Goal: Check status: Check status

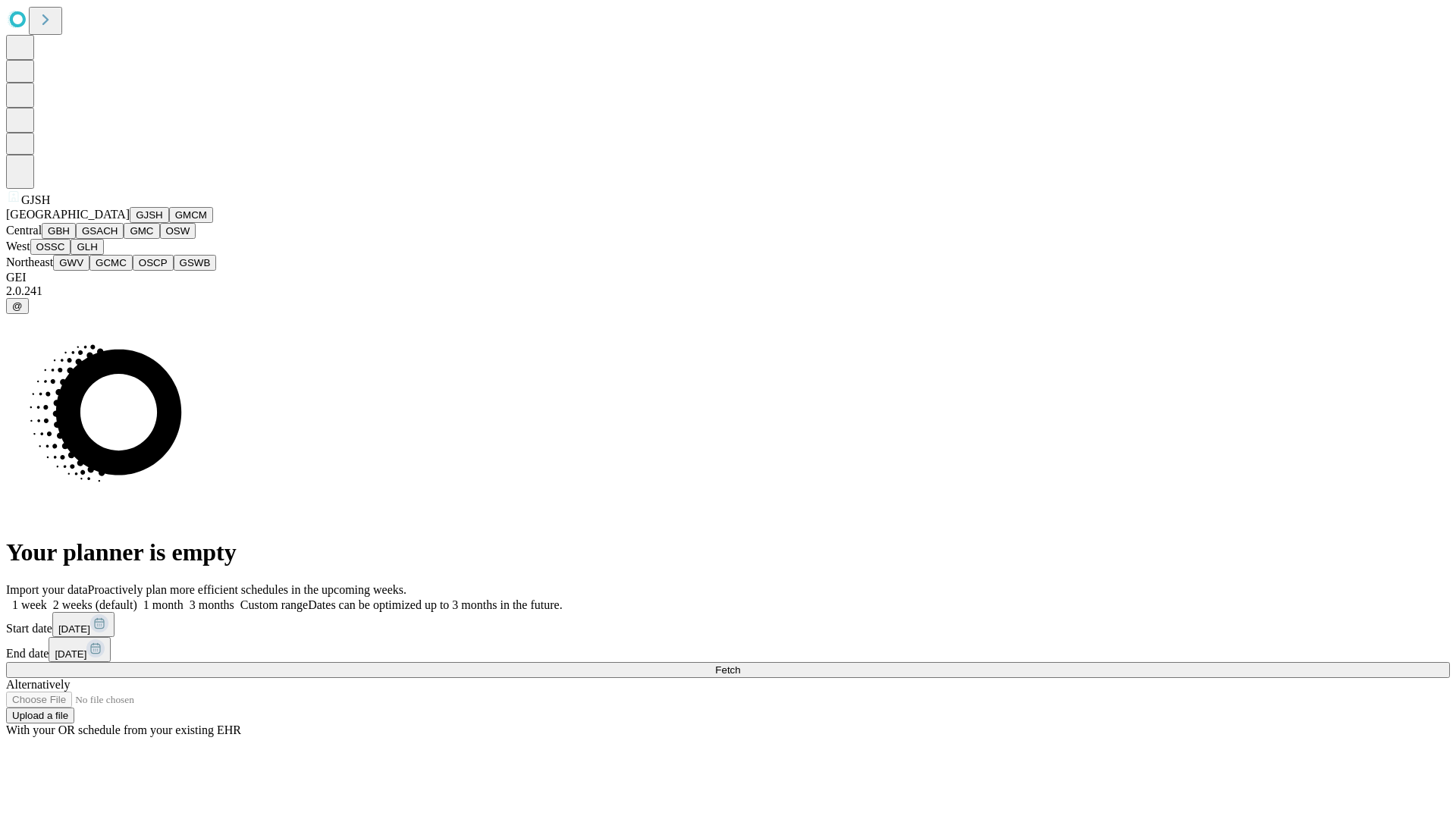
click at [130, 223] on button "GJSH" at bounding box center [150, 215] width 40 height 16
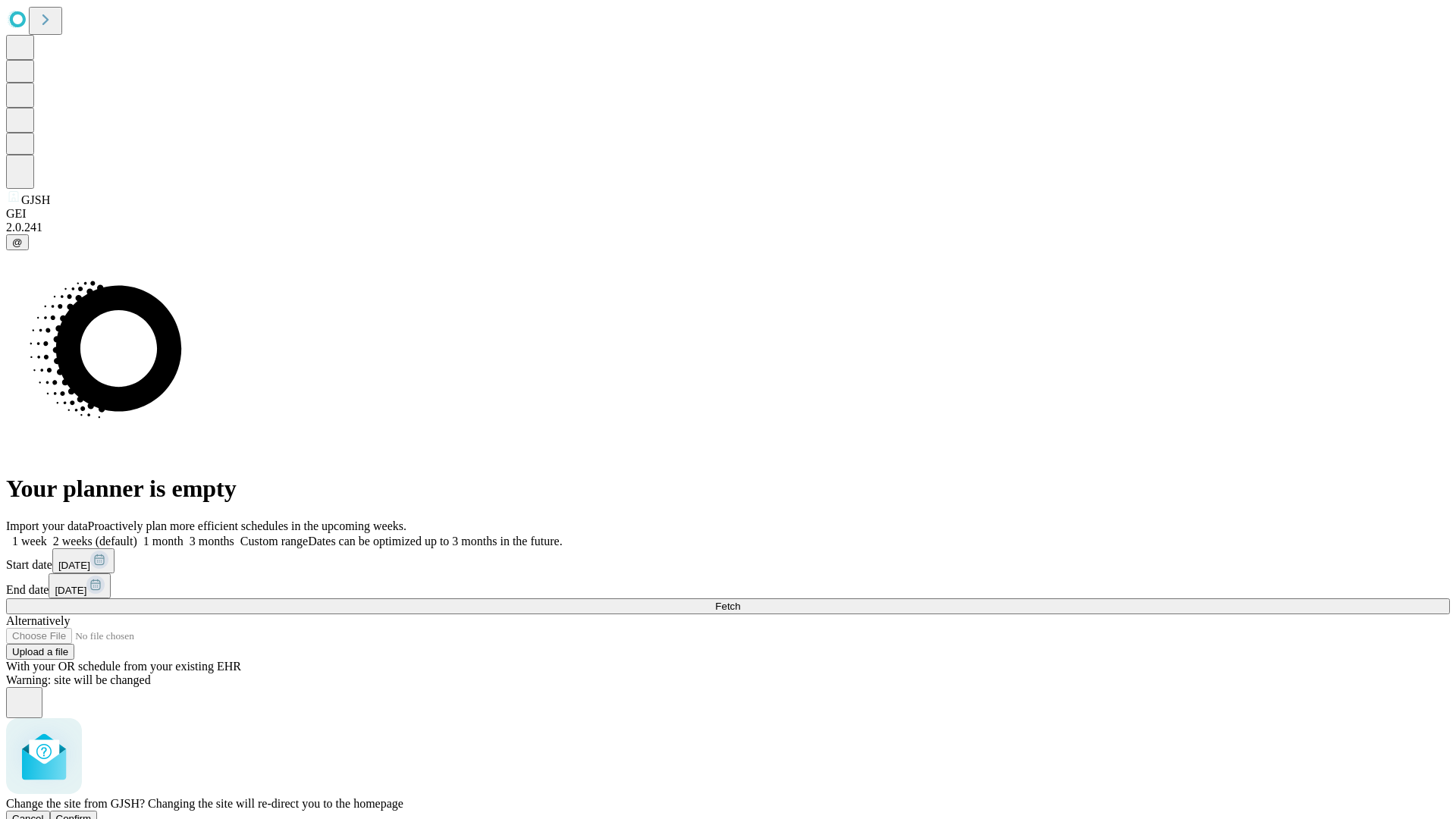
click at [92, 813] on span "Confirm" at bounding box center [74, 819] width 36 height 11
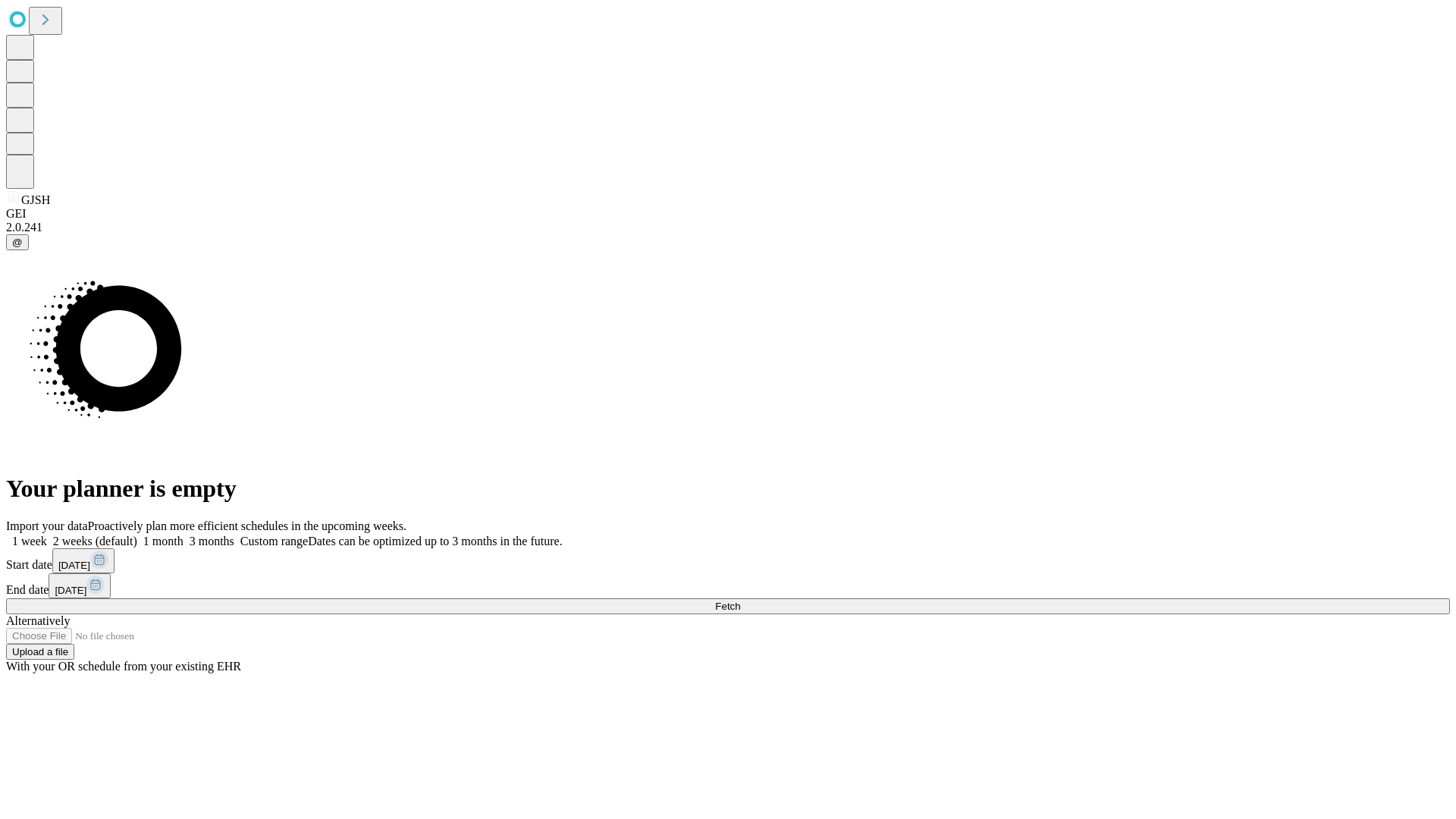
click at [184, 535] on label "1 month" at bounding box center [160, 541] width 46 height 13
click at [740, 600] on span "Fetch" at bounding box center [727, 606] width 25 height 11
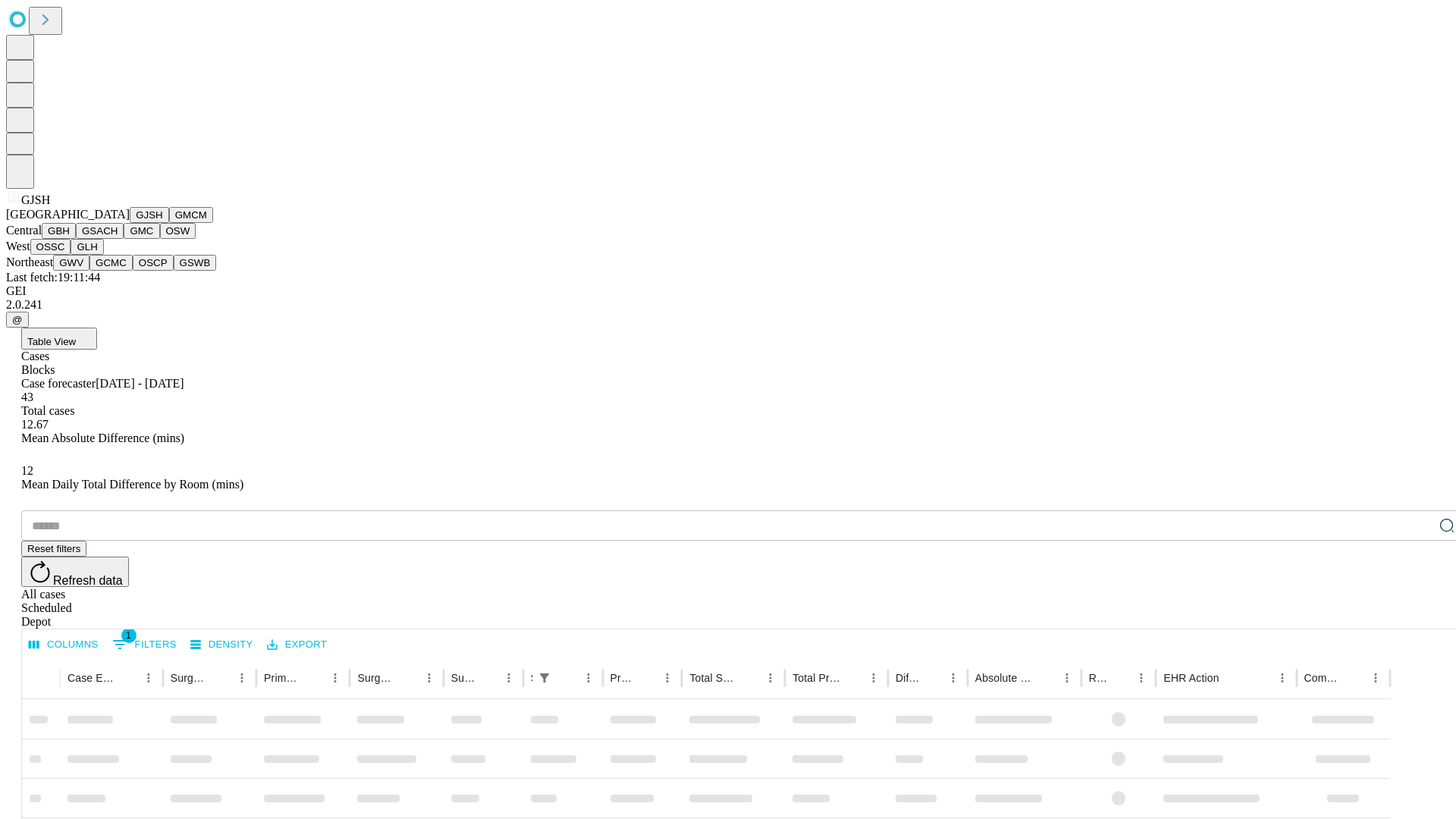
click at [169, 223] on button "GMCM" at bounding box center [191, 215] width 44 height 16
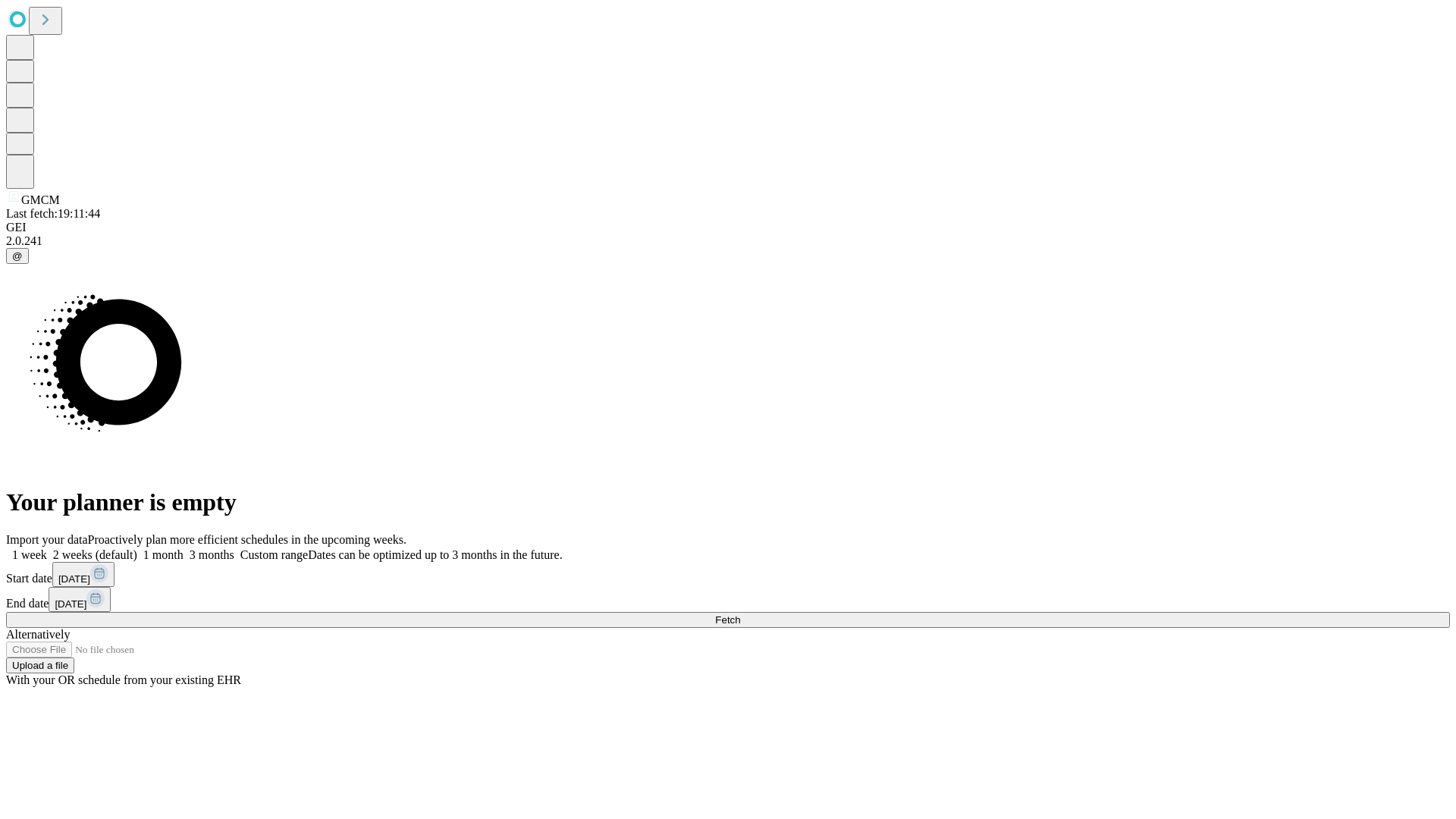
click at [184, 548] on label "1 month" at bounding box center [160, 555] width 46 height 13
click at [740, 614] on span "Fetch" at bounding box center [727, 620] width 25 height 11
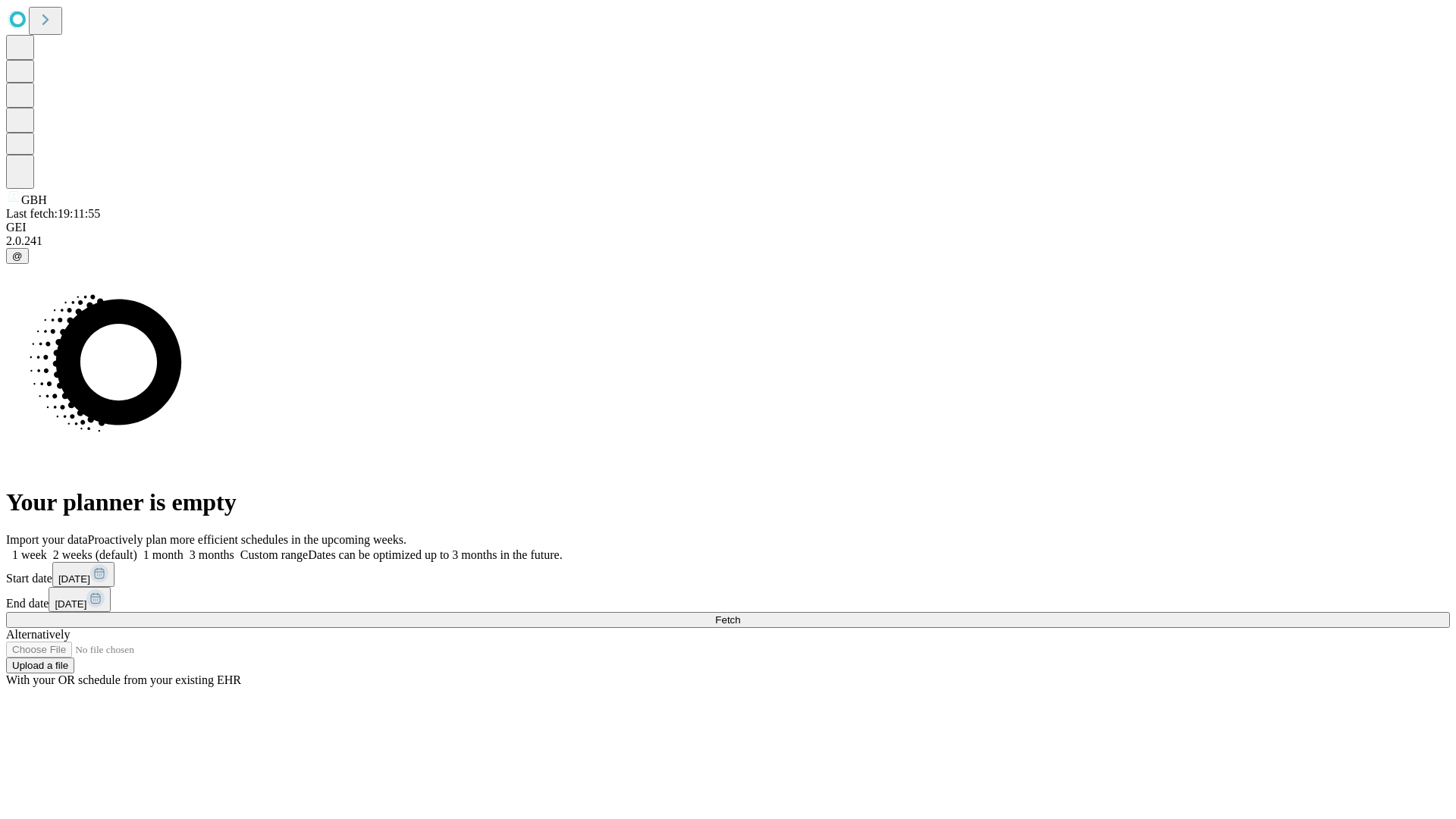
click at [740, 614] on span "Fetch" at bounding box center [727, 620] width 25 height 11
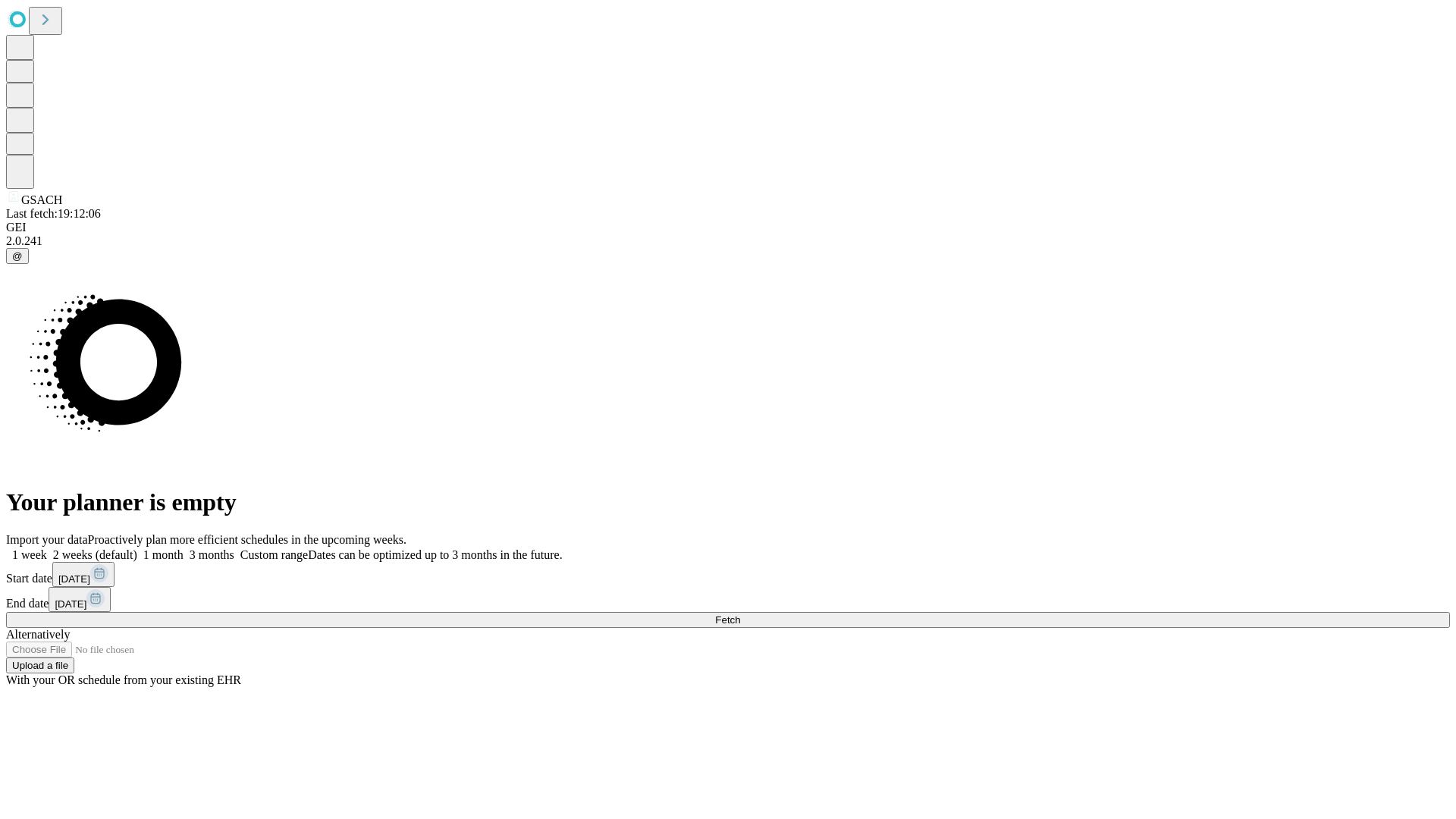
click at [184, 548] on label "1 month" at bounding box center [160, 555] width 46 height 13
click at [740, 614] on span "Fetch" at bounding box center [727, 620] width 25 height 11
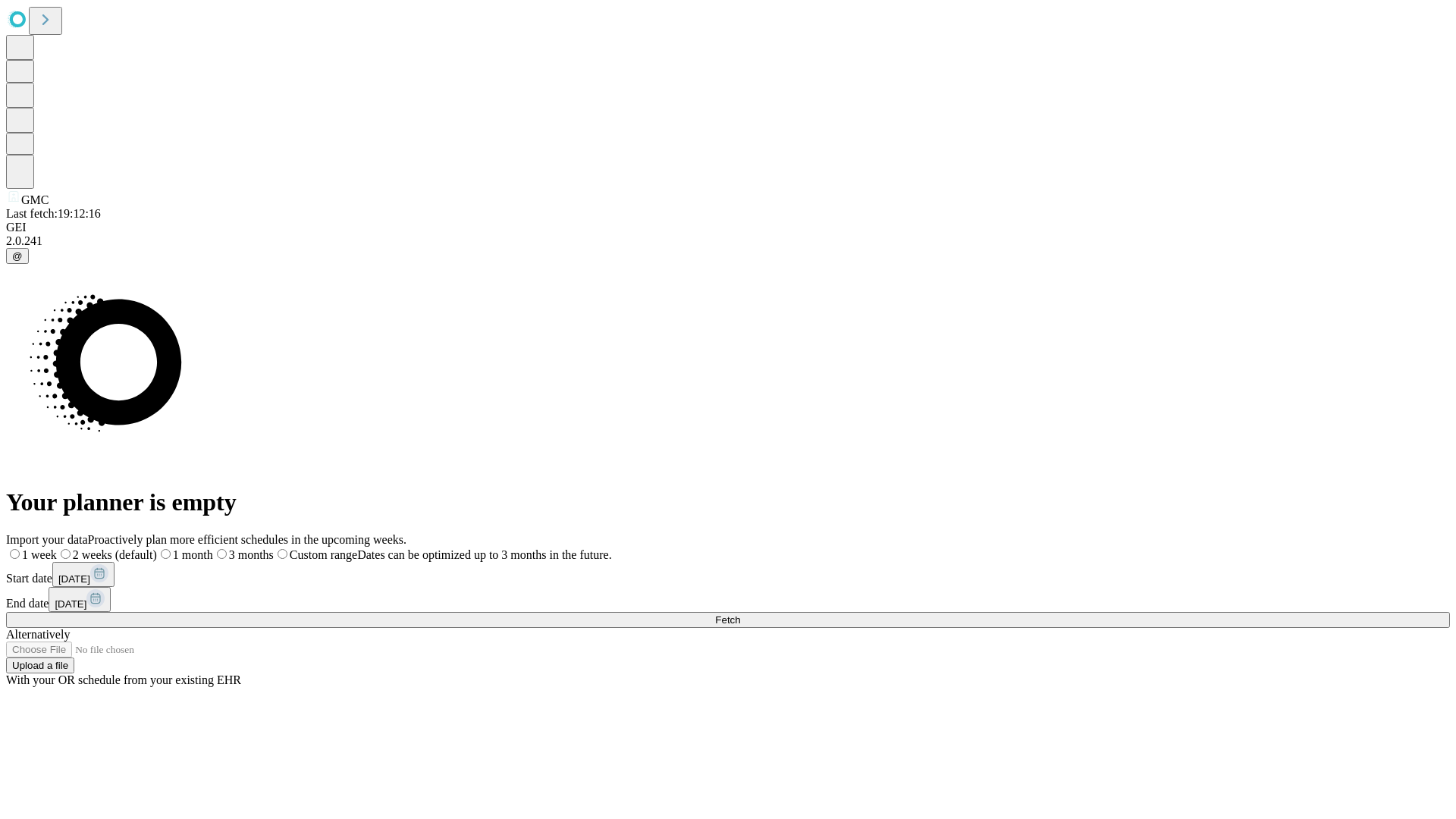
click at [213, 548] on label "1 month" at bounding box center [184, 555] width 56 height 13
click at [740, 614] on span "Fetch" at bounding box center [727, 620] width 25 height 11
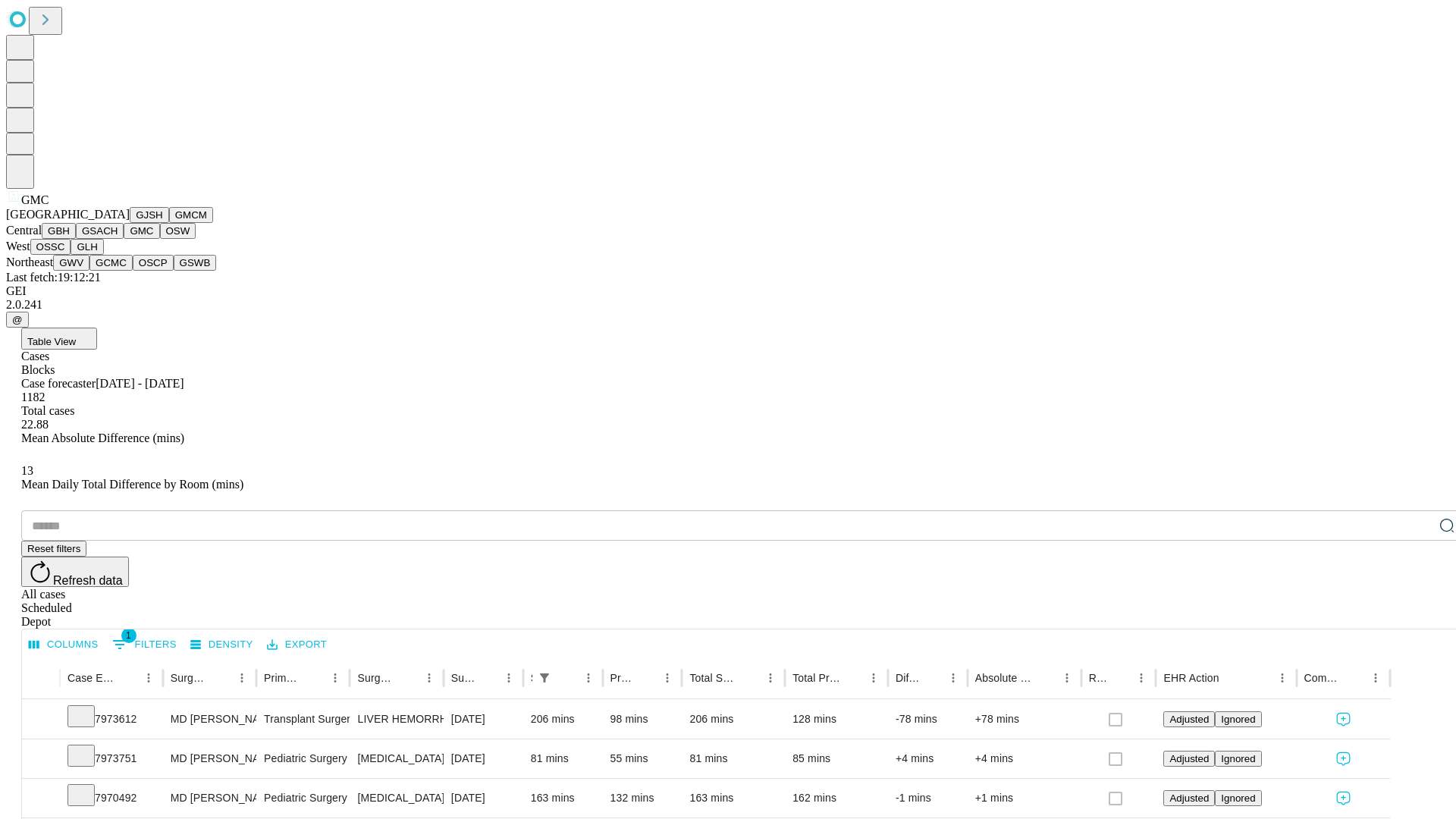
click at [160, 239] on button "OSW" at bounding box center [178, 231] width 37 height 16
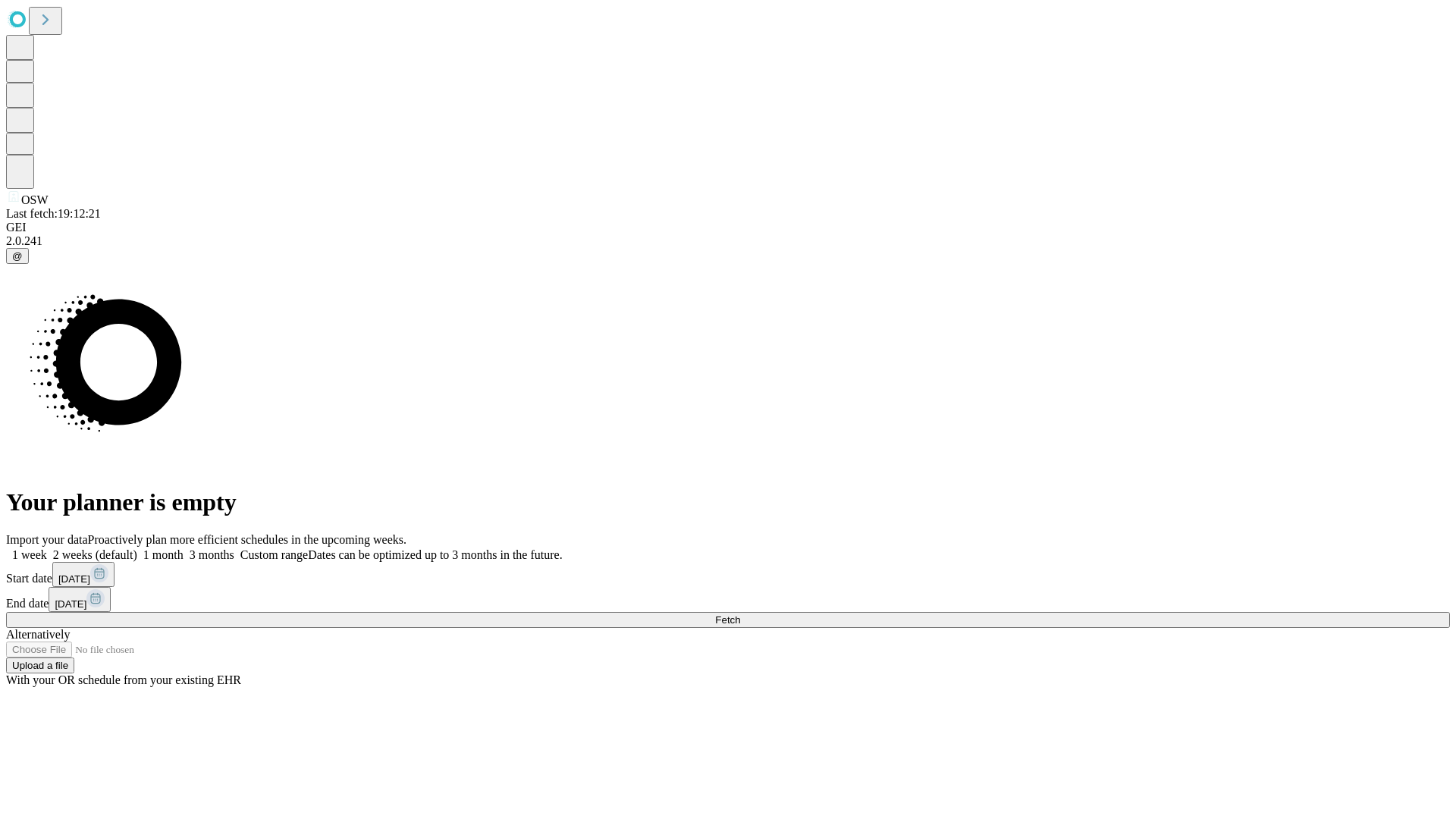
click at [740, 614] on span "Fetch" at bounding box center [727, 620] width 25 height 11
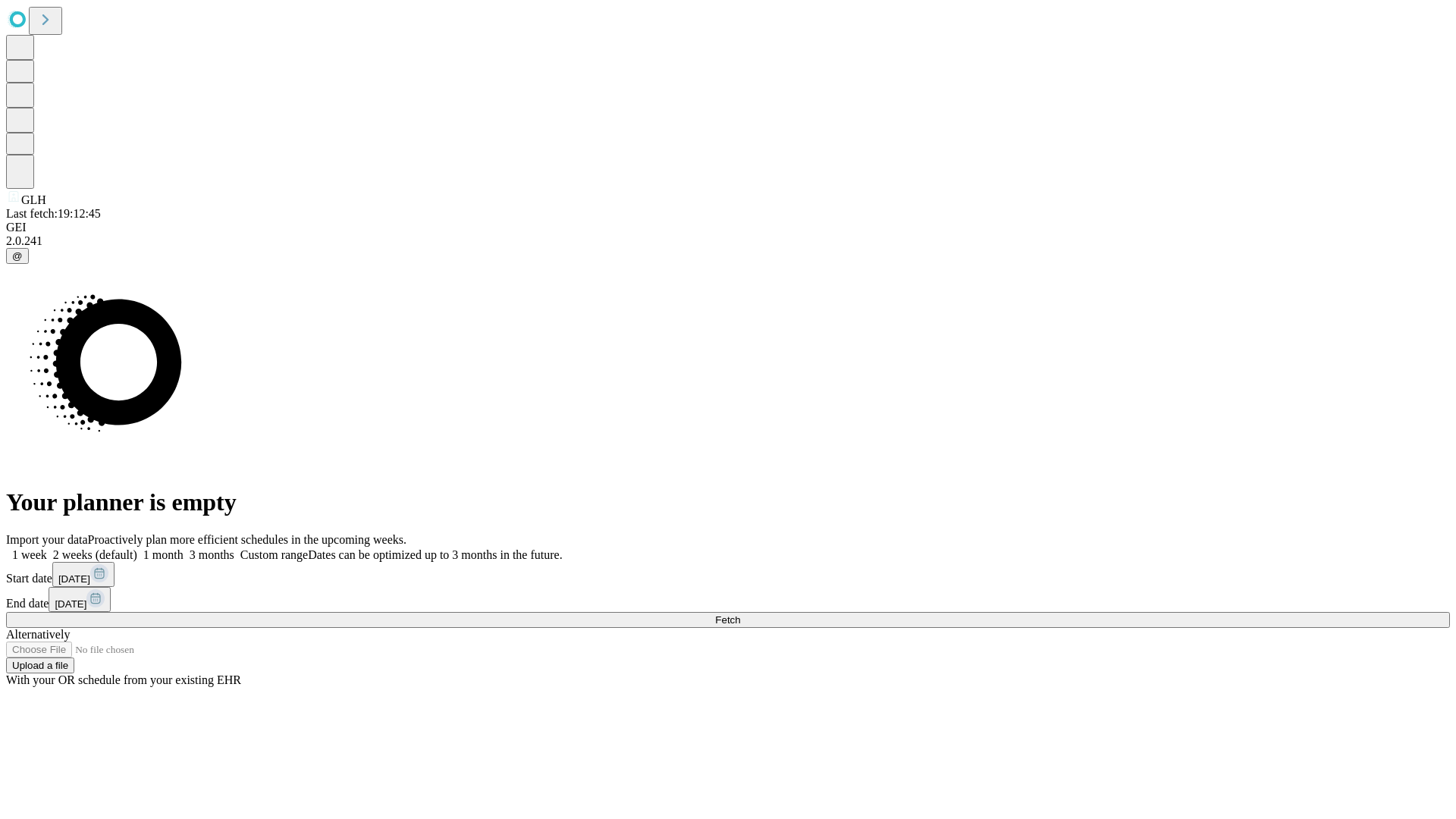
click at [740, 614] on span "Fetch" at bounding box center [727, 620] width 25 height 11
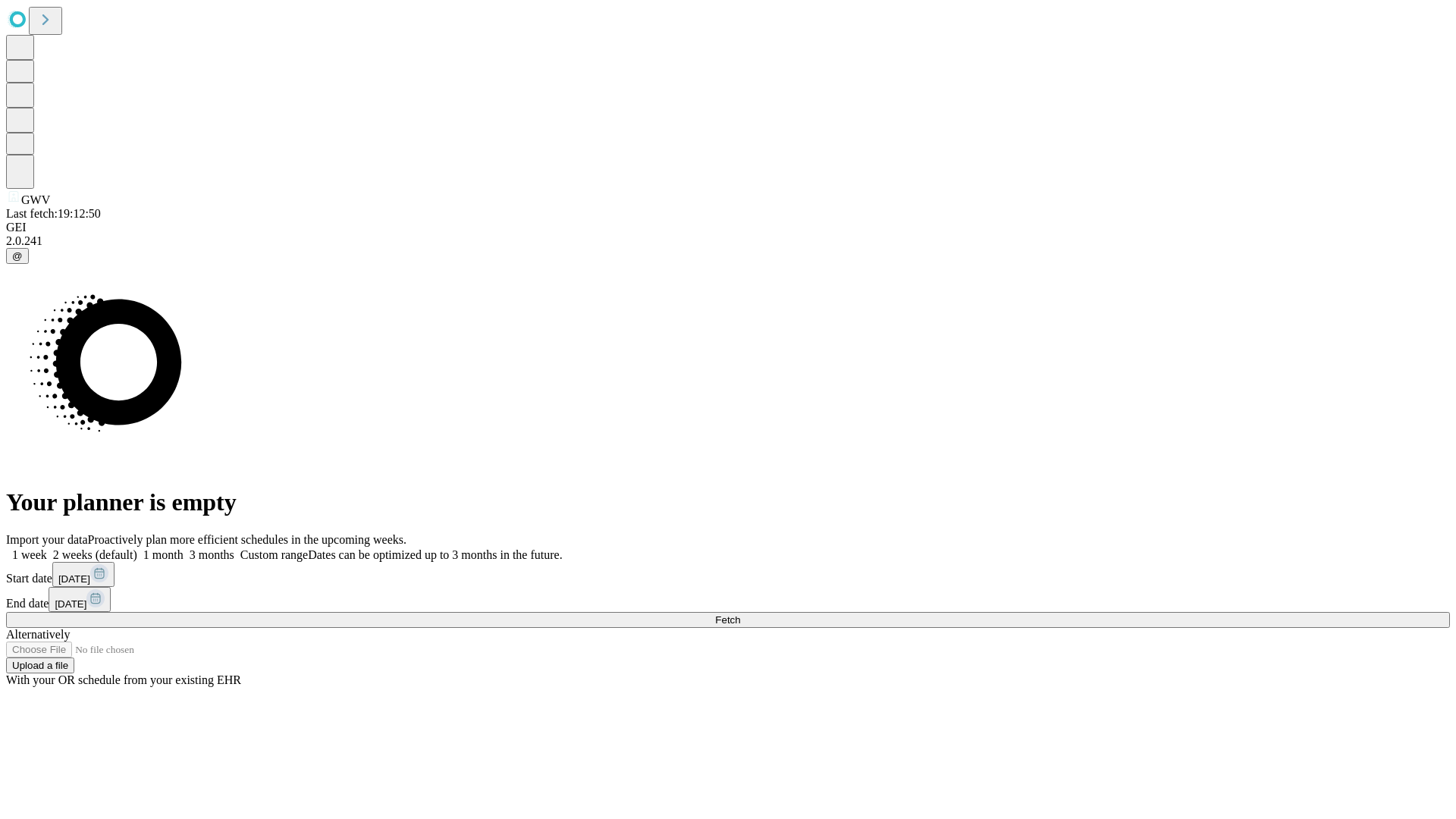
click at [740, 614] on span "Fetch" at bounding box center [727, 620] width 25 height 11
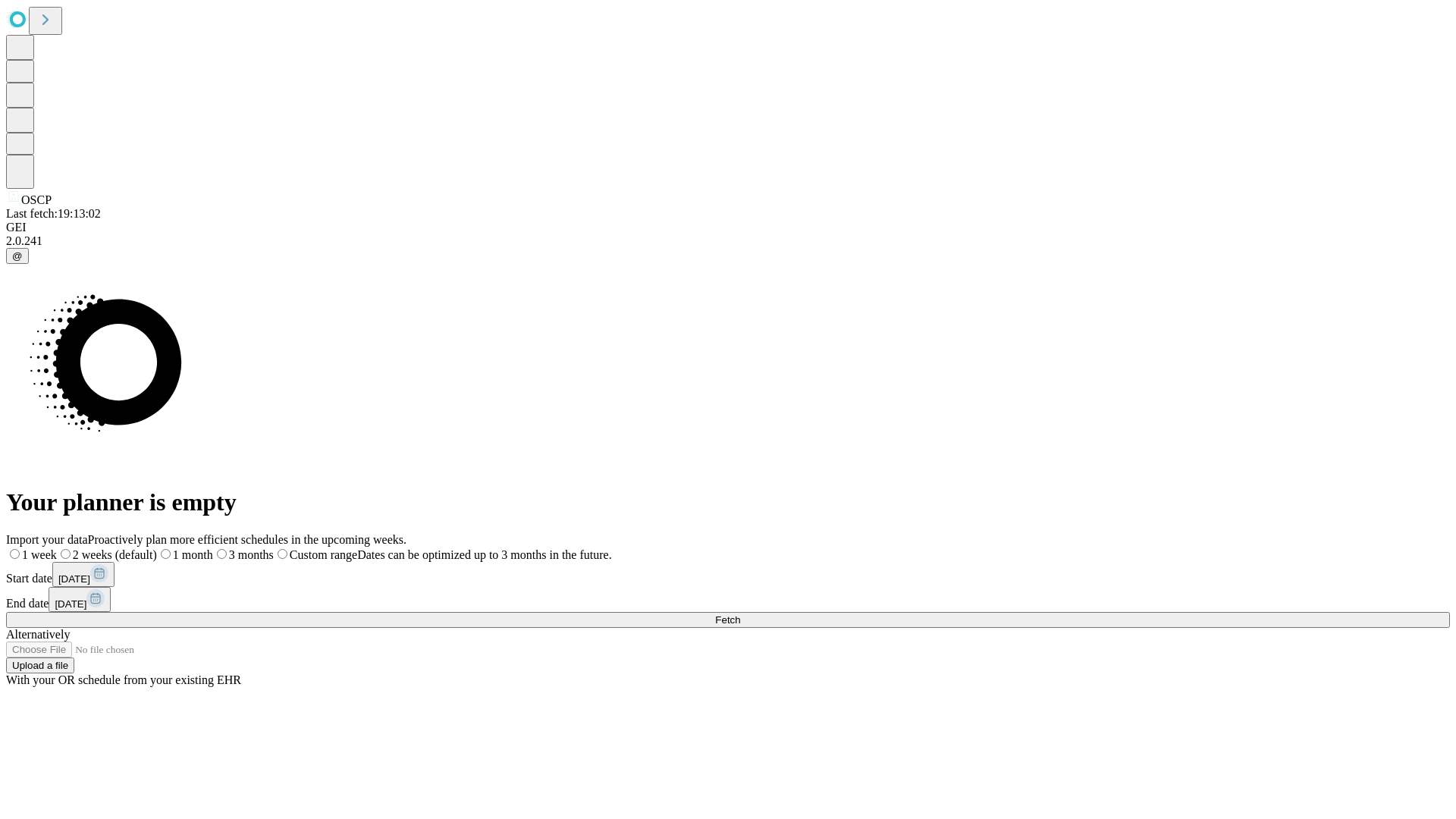
click at [740, 614] on span "Fetch" at bounding box center [727, 620] width 25 height 11
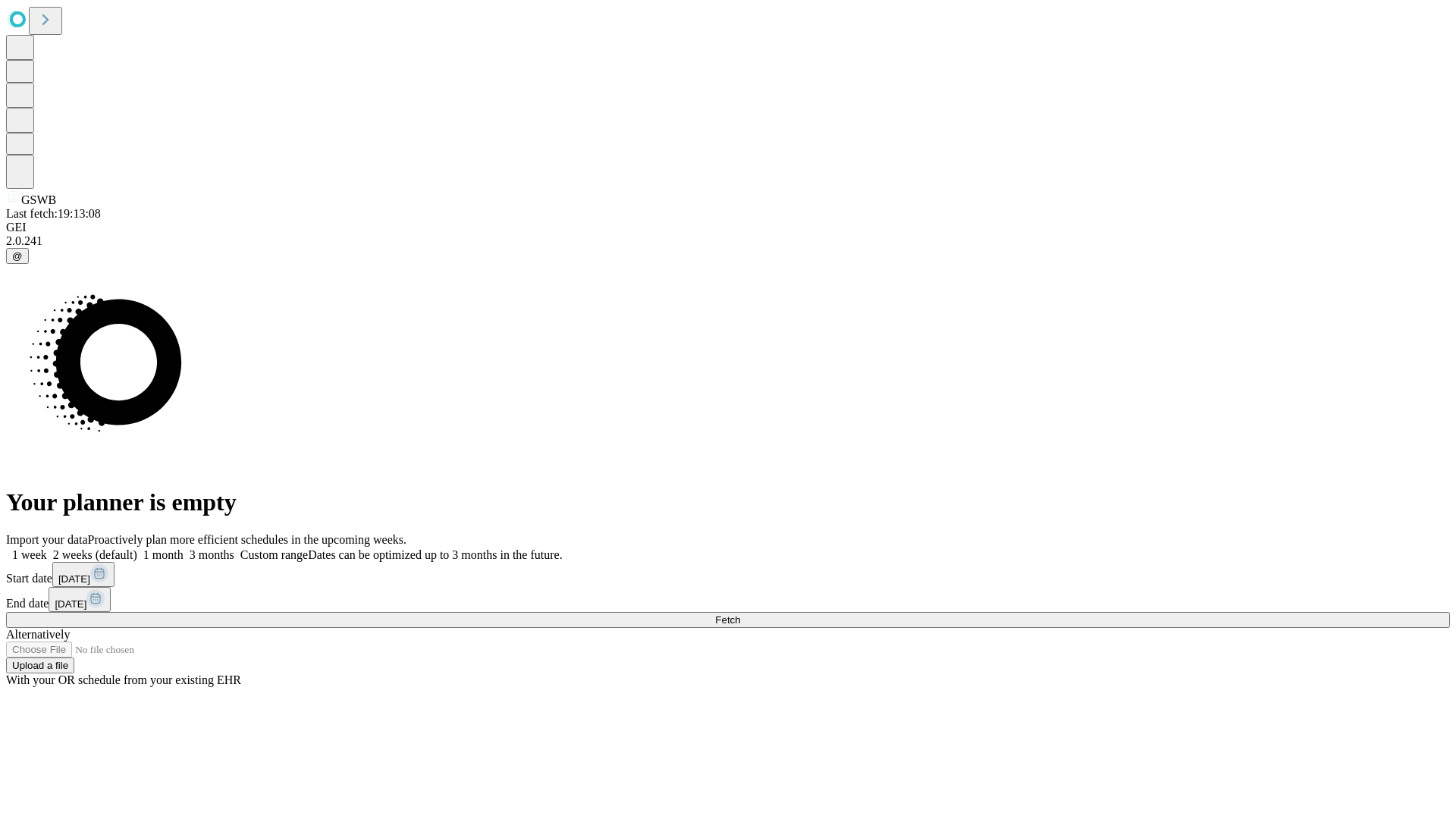
click at [184, 548] on label "1 month" at bounding box center [160, 555] width 46 height 13
click at [740, 614] on span "Fetch" at bounding box center [727, 620] width 25 height 11
